Goal: Task Accomplishment & Management: Use online tool/utility

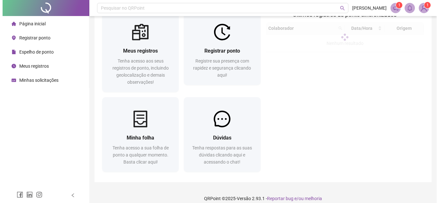
scroll to position [25, 0]
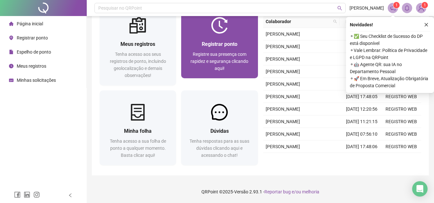
click at [211, 45] on span "Registrar ponto" at bounding box center [220, 44] width 36 height 6
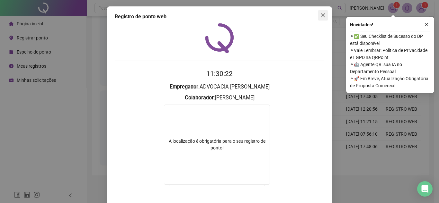
click at [324, 11] on button "Close" at bounding box center [323, 15] width 10 height 10
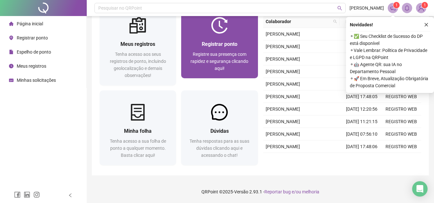
click at [225, 57] on span "Registre sua presença com rapidez e segurança clicando aqui!" at bounding box center [220, 61] width 58 height 19
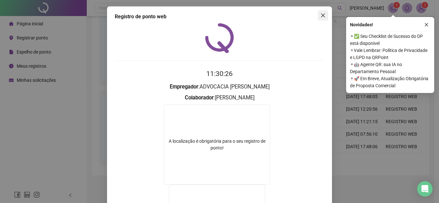
click at [320, 14] on icon "close" at bounding box center [322, 15] width 5 height 5
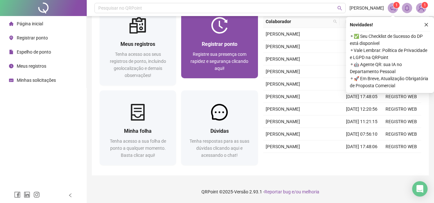
click at [222, 62] on span "Registre sua presença com rapidez e segurança clicando aqui!" at bounding box center [220, 61] width 58 height 19
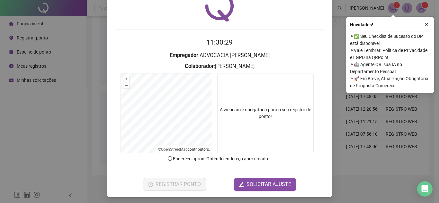
scroll to position [33, 0]
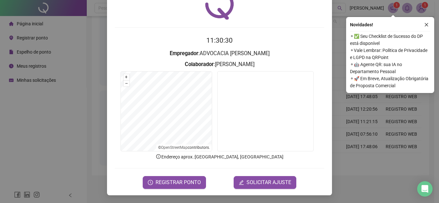
click at [156, 175] on form "11:30:30 Empregador : ADVOCACIA DE [PERSON_NAME] : [PERSON_NAME] + – ⇧ › © Open…" at bounding box center [220, 112] width 210 height 154
click at [158, 185] on span "REGISTRAR PONTO" at bounding box center [178, 183] width 45 height 8
